Goal: Information Seeking & Learning: Learn about a topic

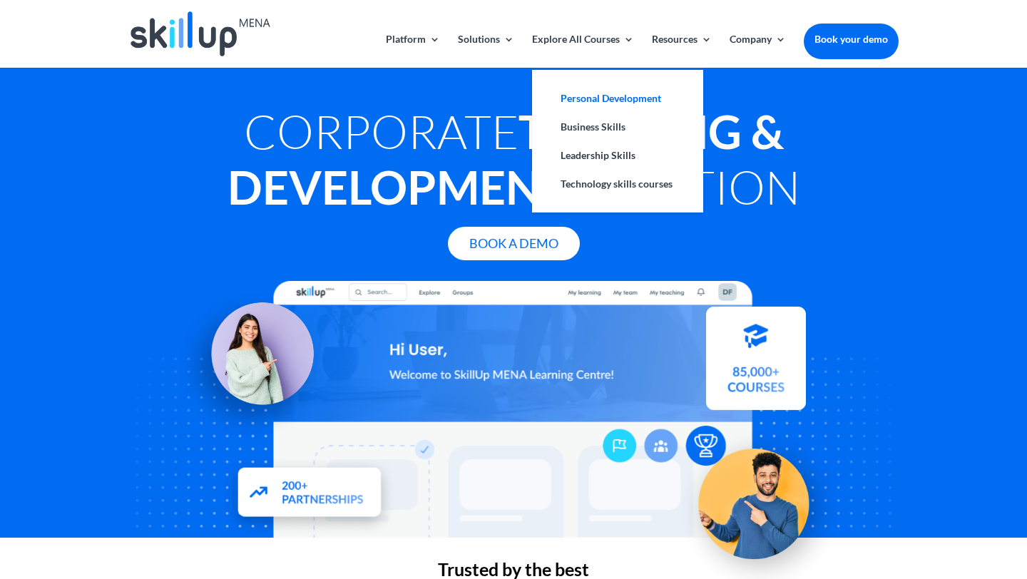
click at [619, 96] on link "Personal Development" at bounding box center [617, 98] width 143 height 29
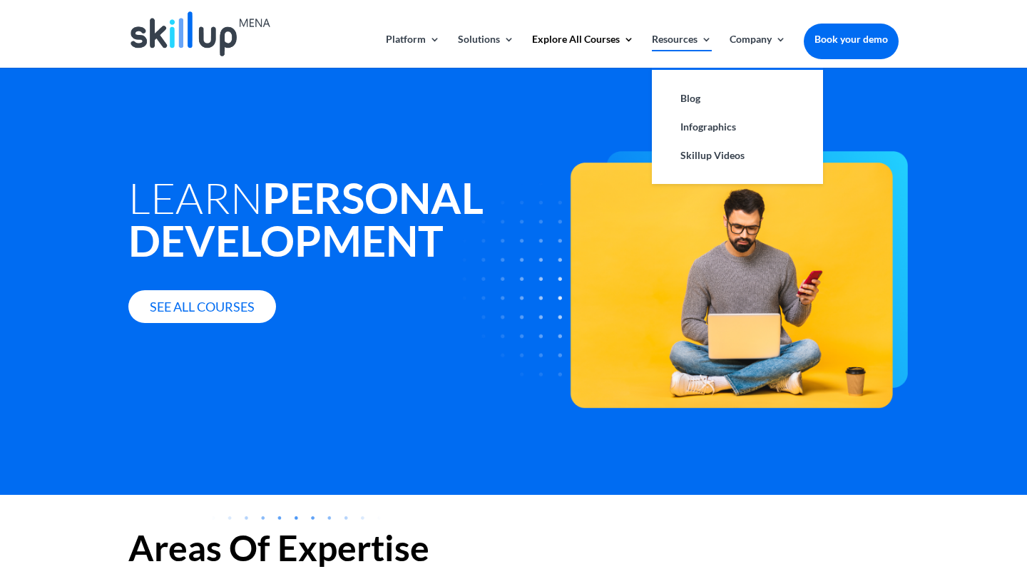
click at [691, 38] on link "Resources" at bounding box center [682, 51] width 60 height 34
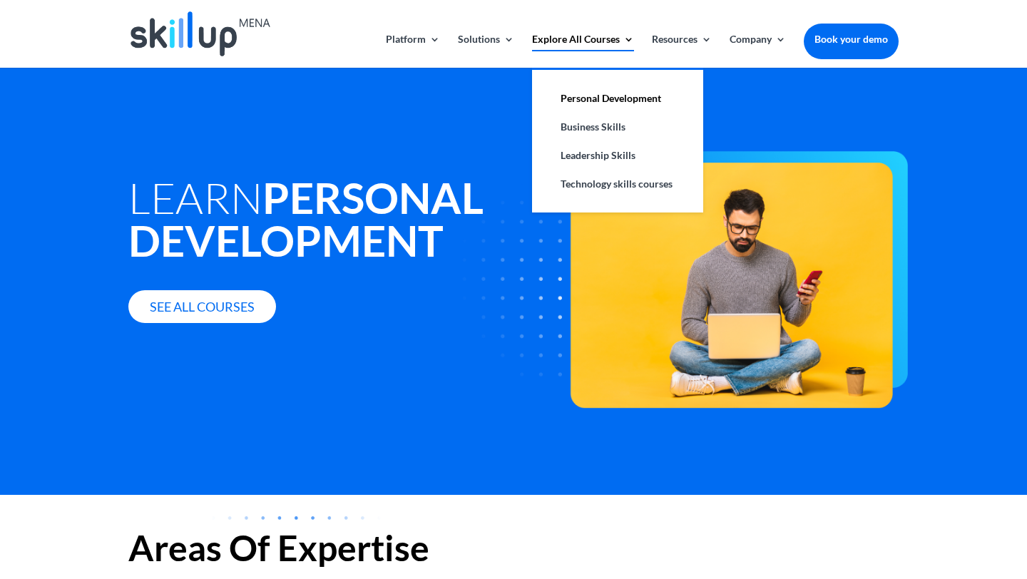
click at [596, 34] on link "Explore All Courses" at bounding box center [583, 51] width 102 height 34
click at [612, 98] on link "Personal Development" at bounding box center [617, 98] width 143 height 29
